Goal: Information Seeking & Learning: Learn about a topic

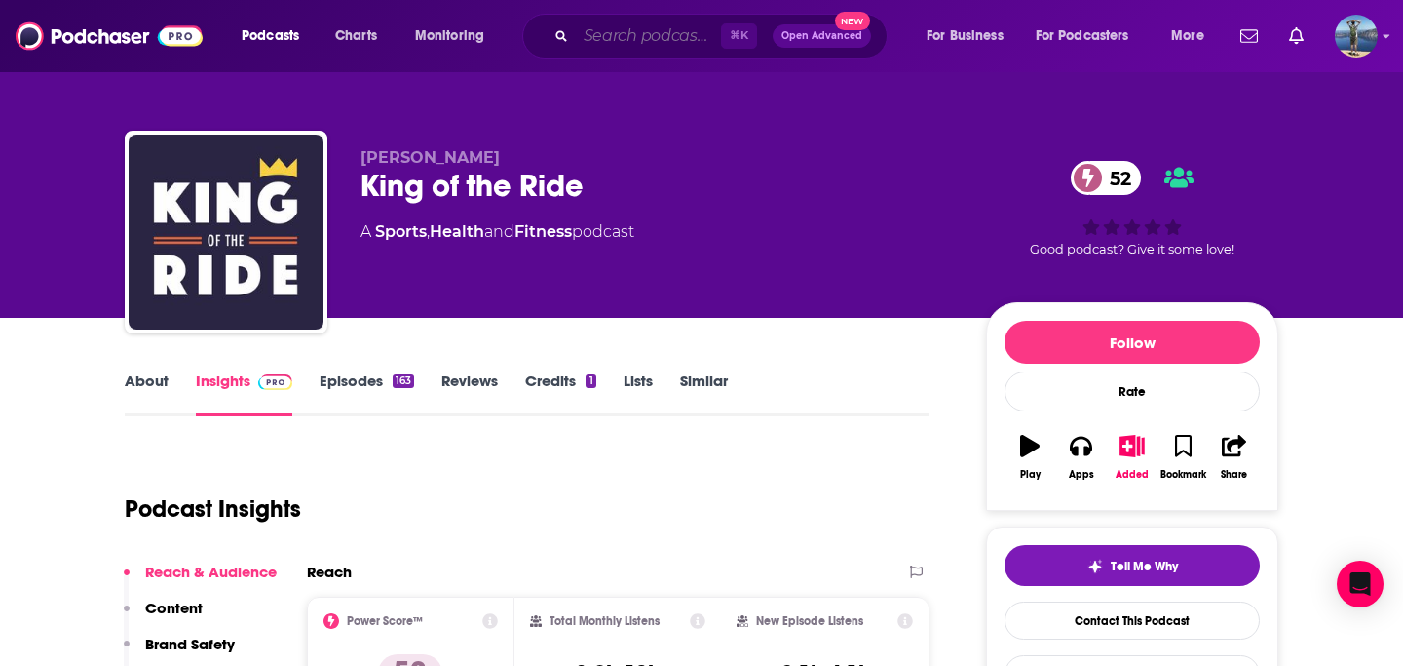
click at [645, 30] on input "Search podcasts, credits, & more..." at bounding box center [648, 35] width 145 height 31
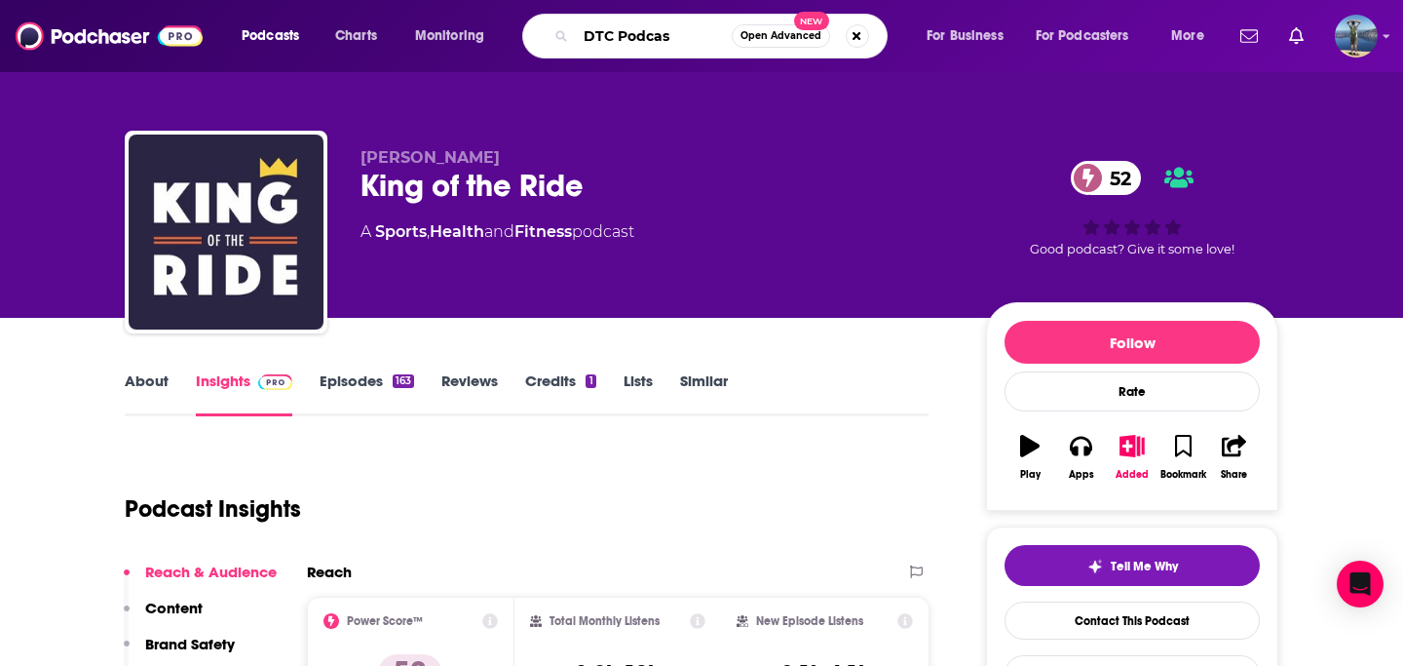
type input "DTC Podcast"
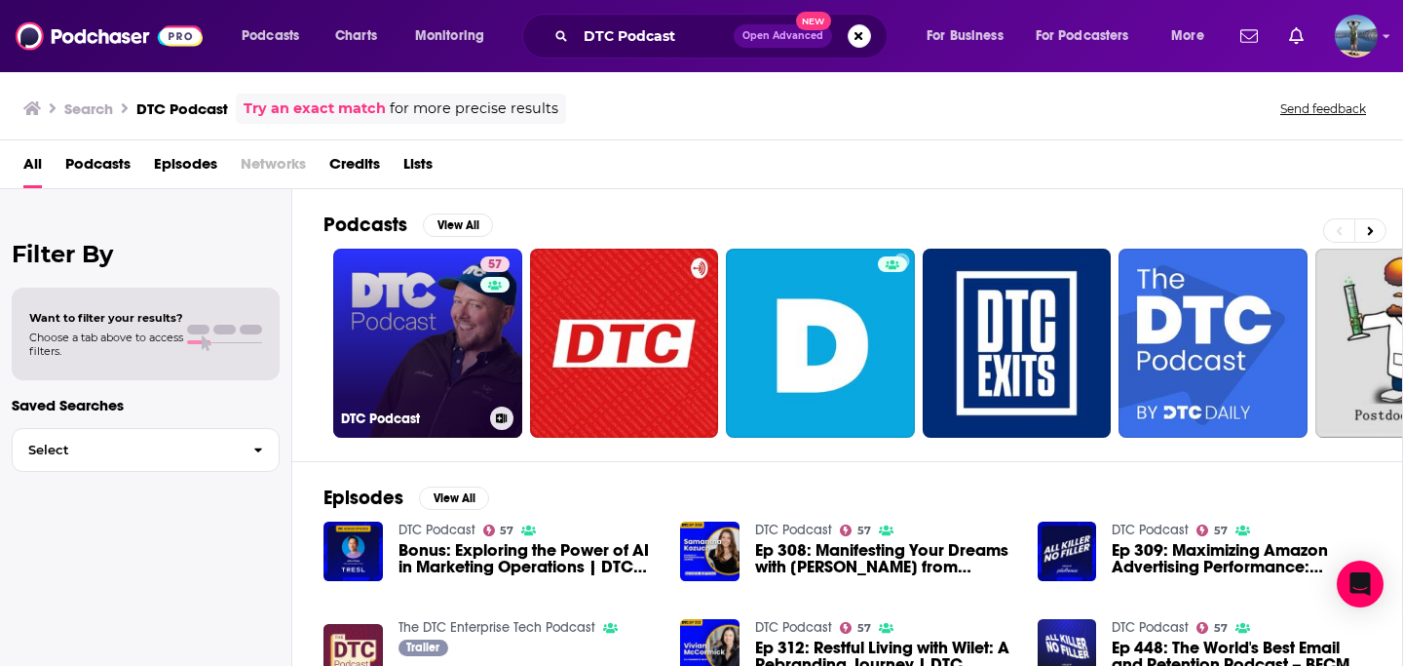
click at [423, 320] on link "57 DTC Podcast" at bounding box center [427, 343] width 189 height 189
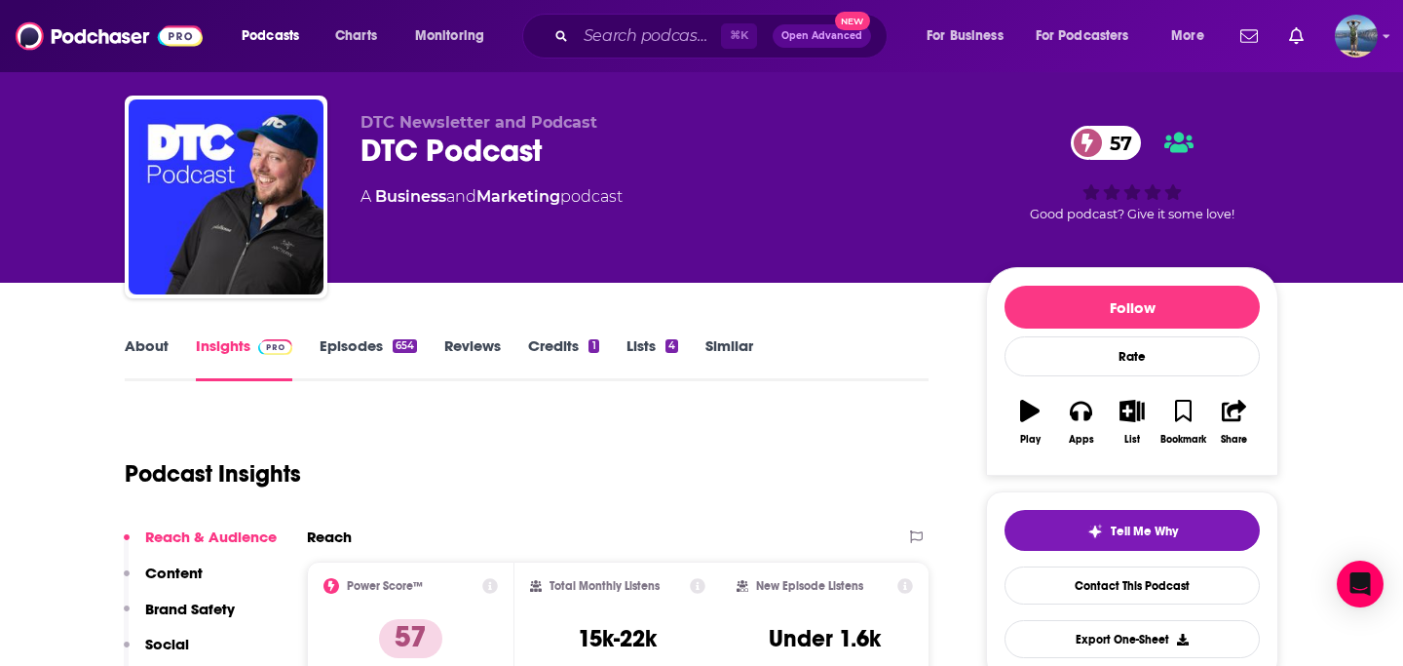
scroll to position [33, 0]
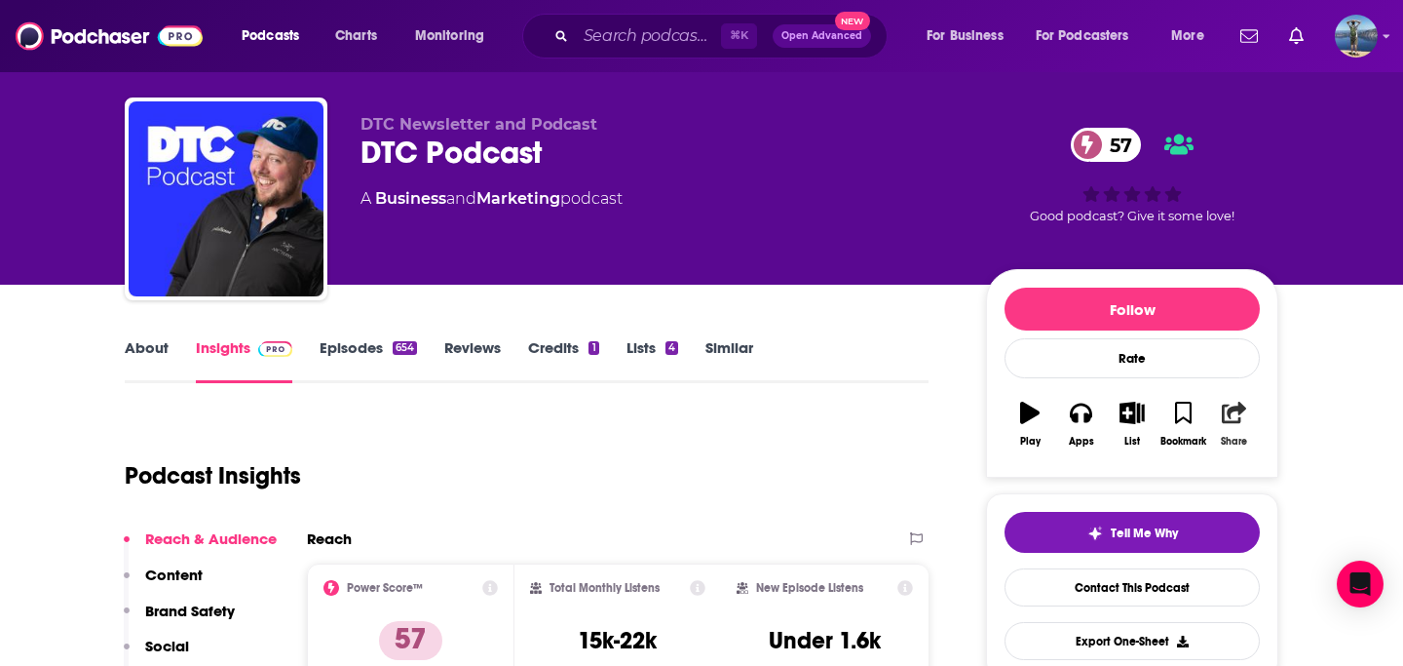
click at [1233, 411] on icon "button" at bounding box center [1234, 412] width 24 height 21
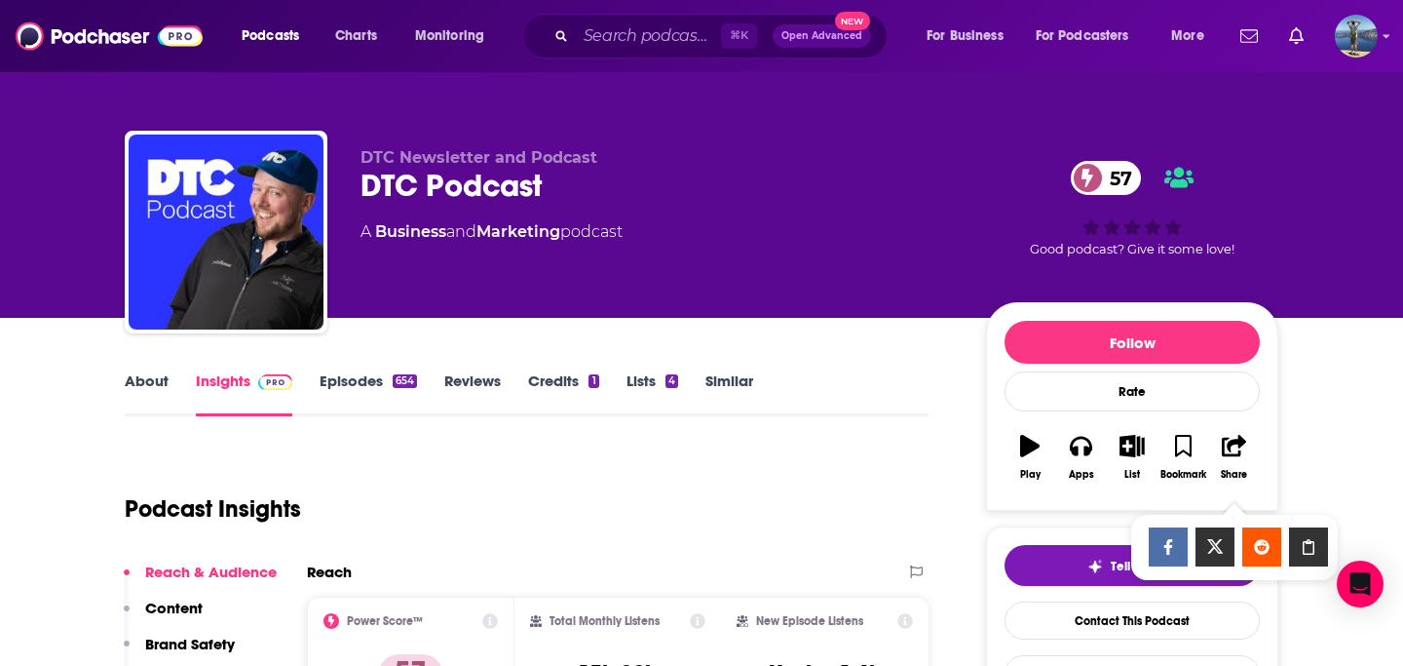
click at [1308, 542] on icon "Show Share dropdown" at bounding box center [1309, 547] width 12 height 16
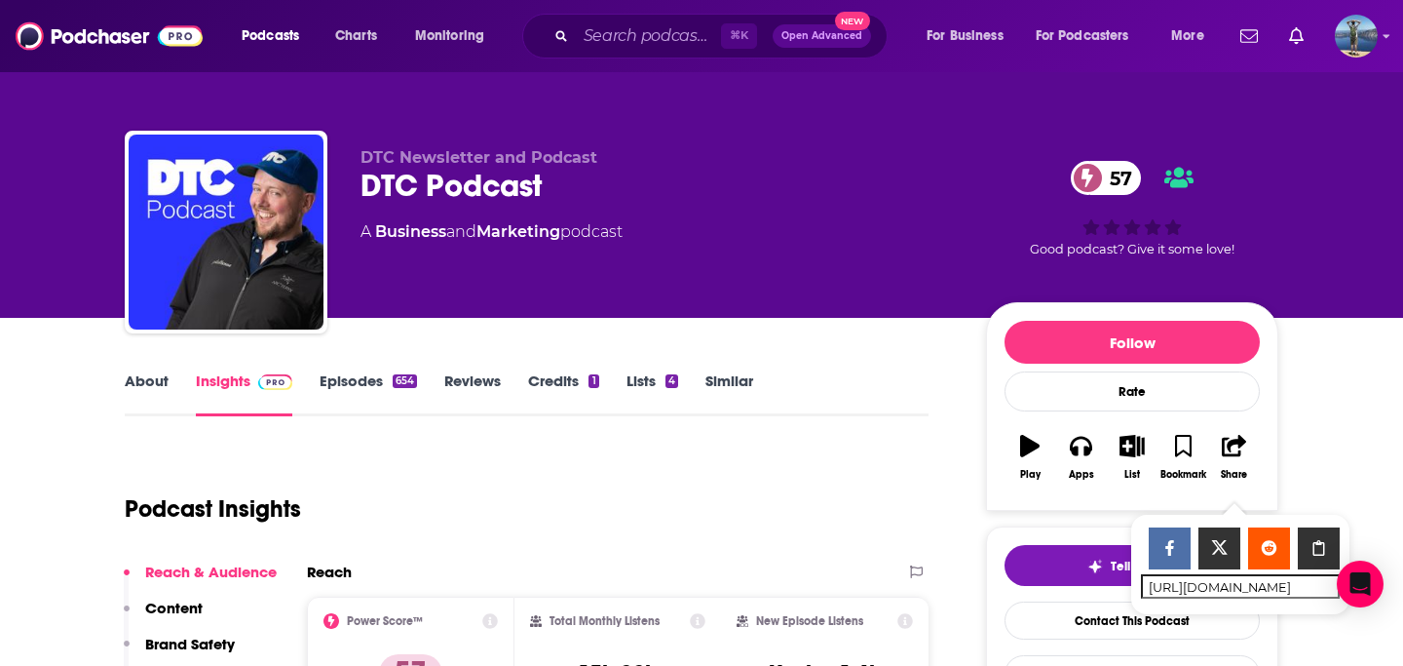
click at [135, 383] on link "About" at bounding box center [147, 393] width 44 height 45
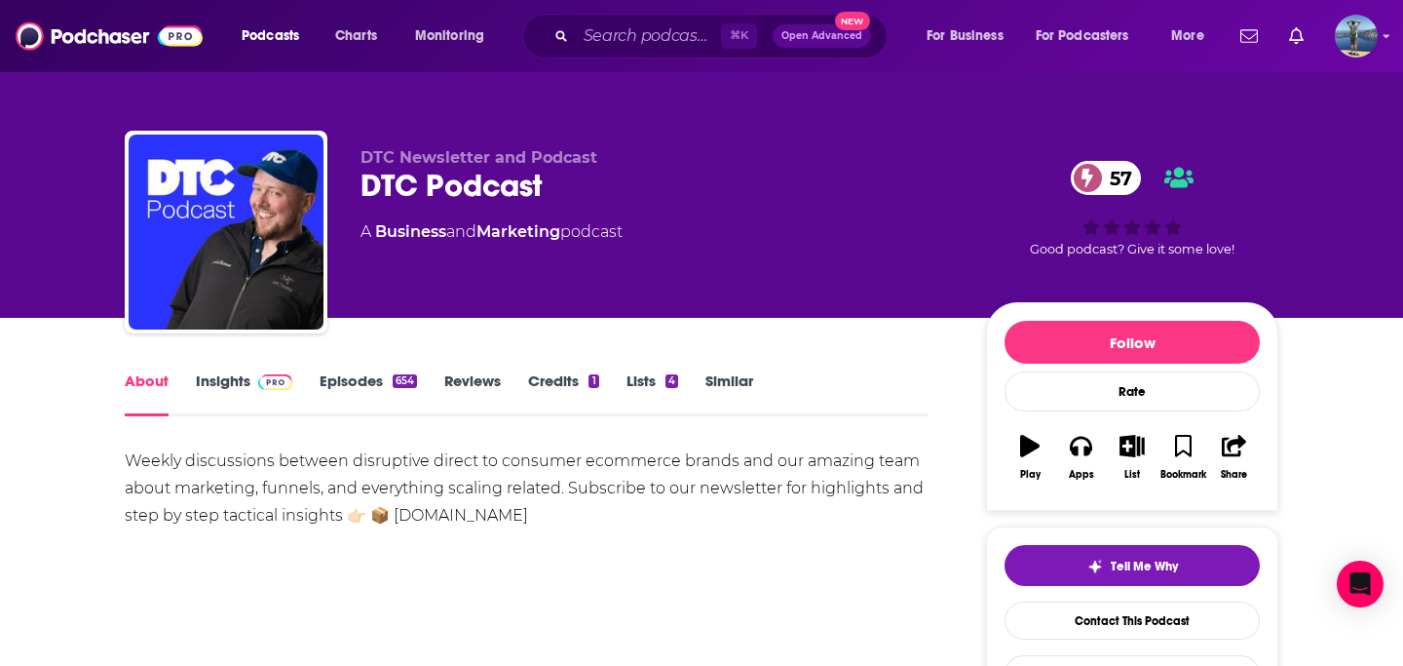
drag, startPoint x: 114, startPoint y: 462, endPoint x: 583, endPoint y: 534, distance: 474.3
copy div "Weekly discussions between disruptive direct to consumer ecommerce brands and o…"
